Goal: Entertainment & Leisure: Browse casually

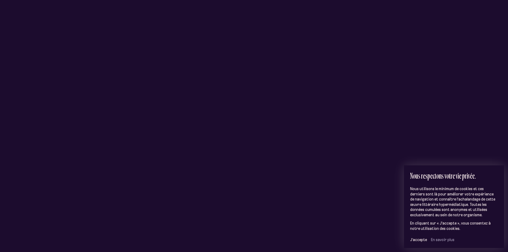
click at [262, 96] on div "Oeuvre littéraire hypermédiatique C o n s t e l l a t i o n s D é m a r r e r l…" at bounding box center [254, 176] width 320 height 252
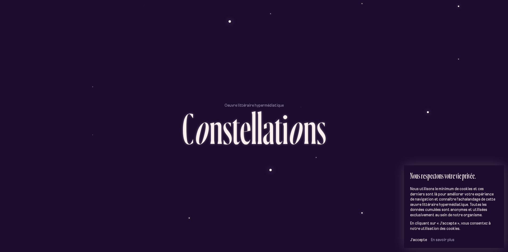
click at [256, 139] on div "l" at bounding box center [254, 128] width 6 height 44
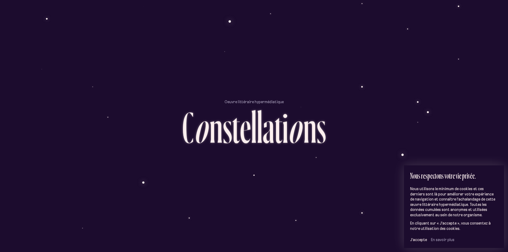
drag, startPoint x: 270, startPoint y: 188, endPoint x: 272, endPoint y: 183, distance: 5.4
click at [270, 187] on ul "D é m a r r e r l ’ e x p é r i e n c e" at bounding box center [253, 174] width 51 height 51
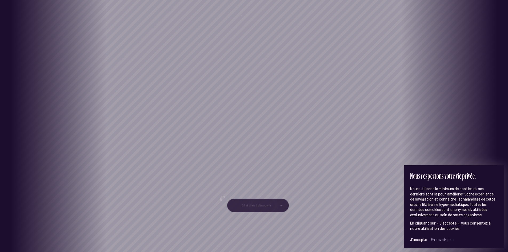
click at [242, 145] on div "[GEOGRAPHIC_DATA] [GEOGRAPHIC_DATA] [GEOGRAPHIC_DATA][PERSON_NAME][GEOGRAPHIC_D…" at bounding box center [254, 126] width 508 height 252
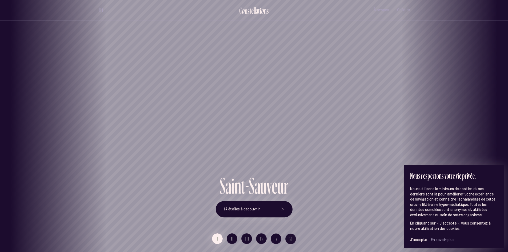
click at [280, 211] on div "[GEOGRAPHIC_DATA] [GEOGRAPHIC_DATA] [GEOGRAPHIC_DATA][PERSON_NAME][GEOGRAPHIC_D…" at bounding box center [254, 126] width 508 height 252
drag, startPoint x: 355, startPoint y: 156, endPoint x: 200, endPoint y: 147, distance: 155.6
click at [209, 146] on div "[GEOGRAPHIC_DATA] [GEOGRAPHIC_DATA] [GEOGRAPHIC_DATA][PERSON_NAME][GEOGRAPHIC_D…" at bounding box center [254, 126] width 508 height 252
drag, startPoint x: 323, startPoint y: 149, endPoint x: 217, endPoint y: 171, distance: 108.7
click at [235, 147] on h1 "Saint-Sauveur" at bounding box center [252, 155] width 484 height 23
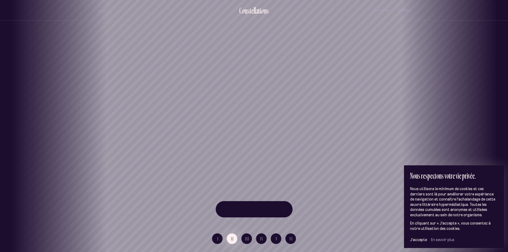
drag, startPoint x: 324, startPoint y: 178, endPoint x: 119, endPoint y: 151, distance: 207.0
click at [156, 145] on div "[GEOGRAPHIC_DATA] [GEOGRAPHIC_DATA] [GEOGRAPHIC_DATA][PERSON_NAME][GEOGRAPHIC_D…" at bounding box center [254, 126] width 508 height 252
click at [264, 140] on div "[GEOGRAPHIC_DATA] [GEOGRAPHIC_DATA] [GEOGRAPHIC_DATA][PERSON_NAME][GEOGRAPHIC_D…" at bounding box center [254, 126] width 508 height 252
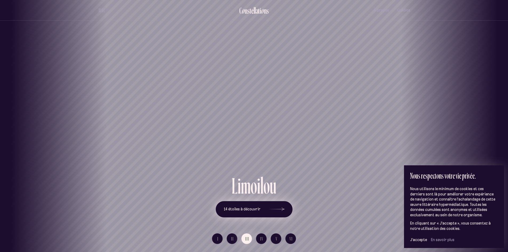
click at [248, 215] on button "14 étoiles à découvrir" at bounding box center [254, 209] width 77 height 17
